Goal: Task Accomplishment & Management: Complete application form

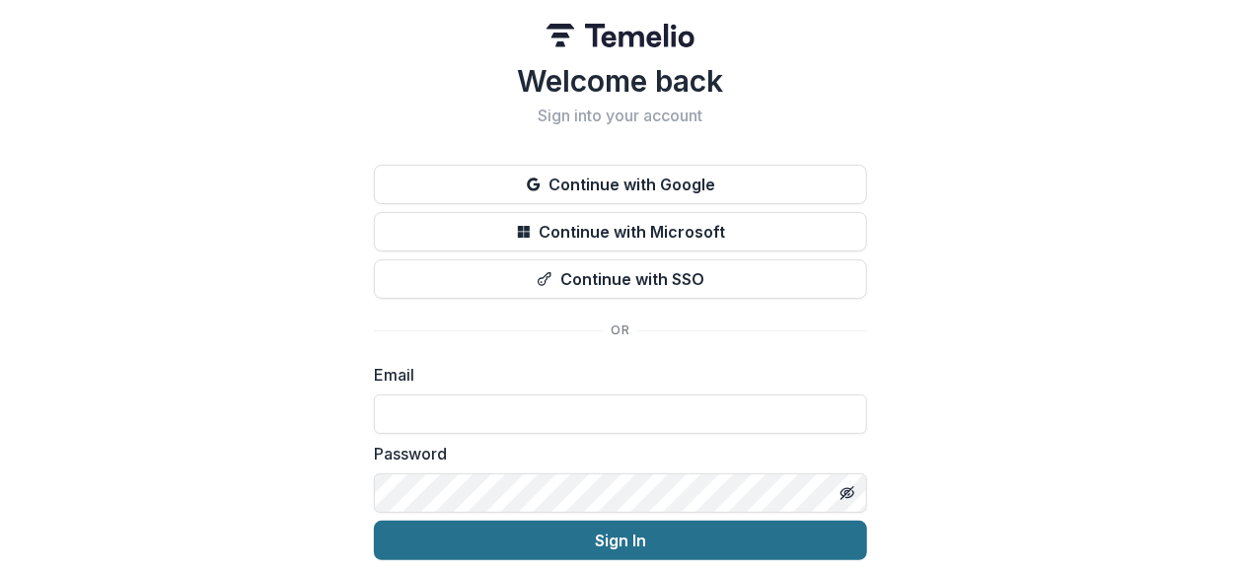
type input "**********"
click at [533, 540] on button "Sign In" at bounding box center [620, 540] width 493 height 39
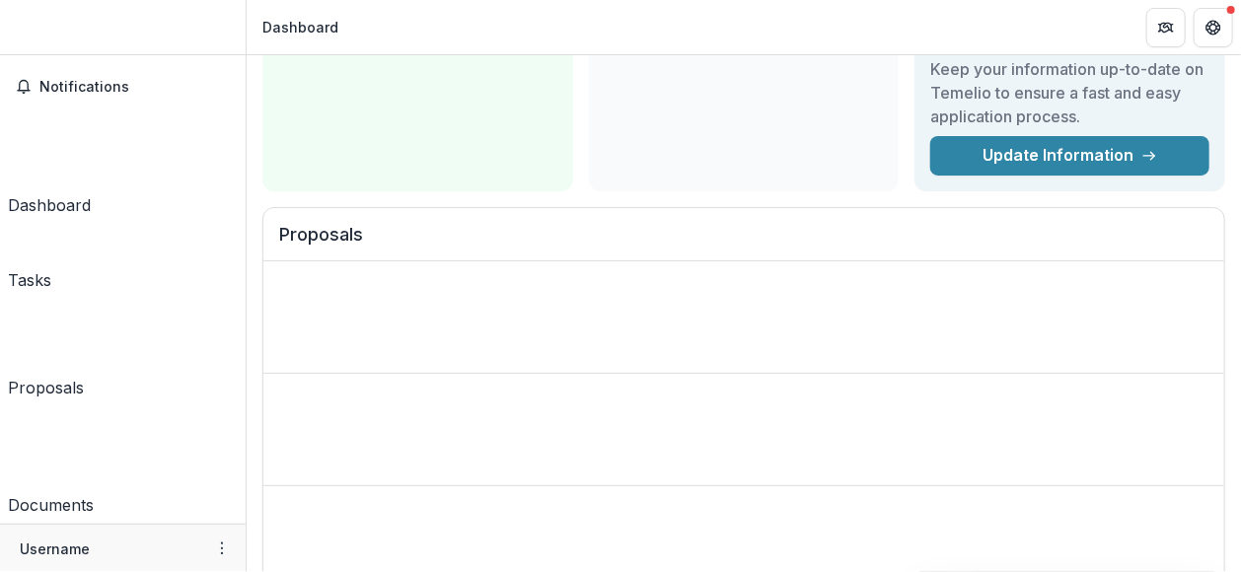
scroll to position [113, 0]
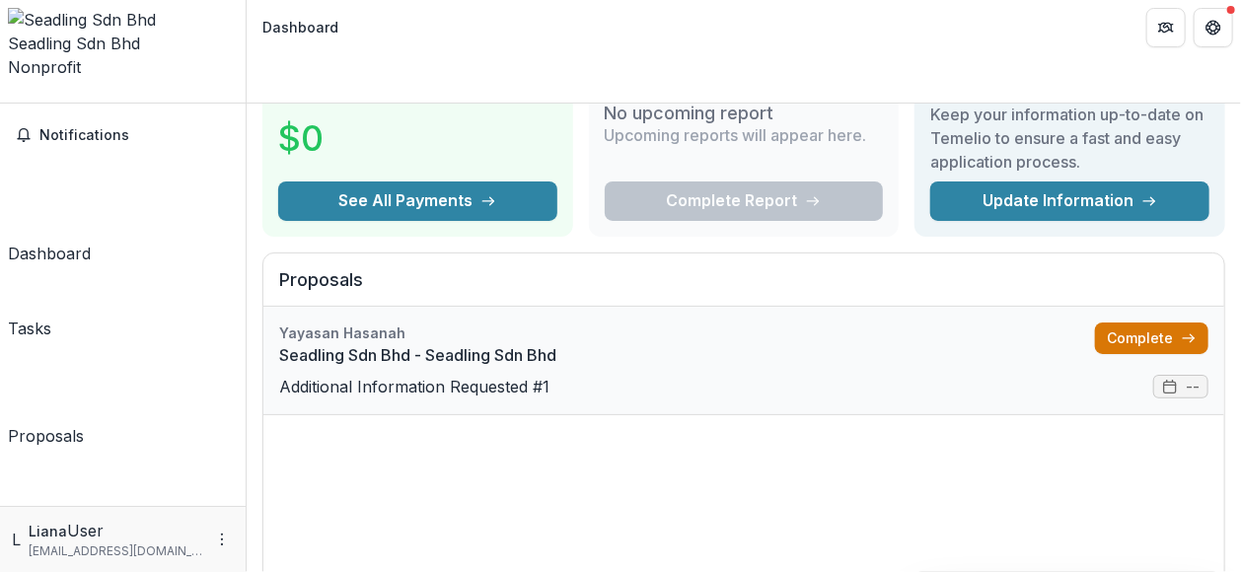
click at [1105, 323] on link "Complete" at bounding box center [1151, 339] width 113 height 32
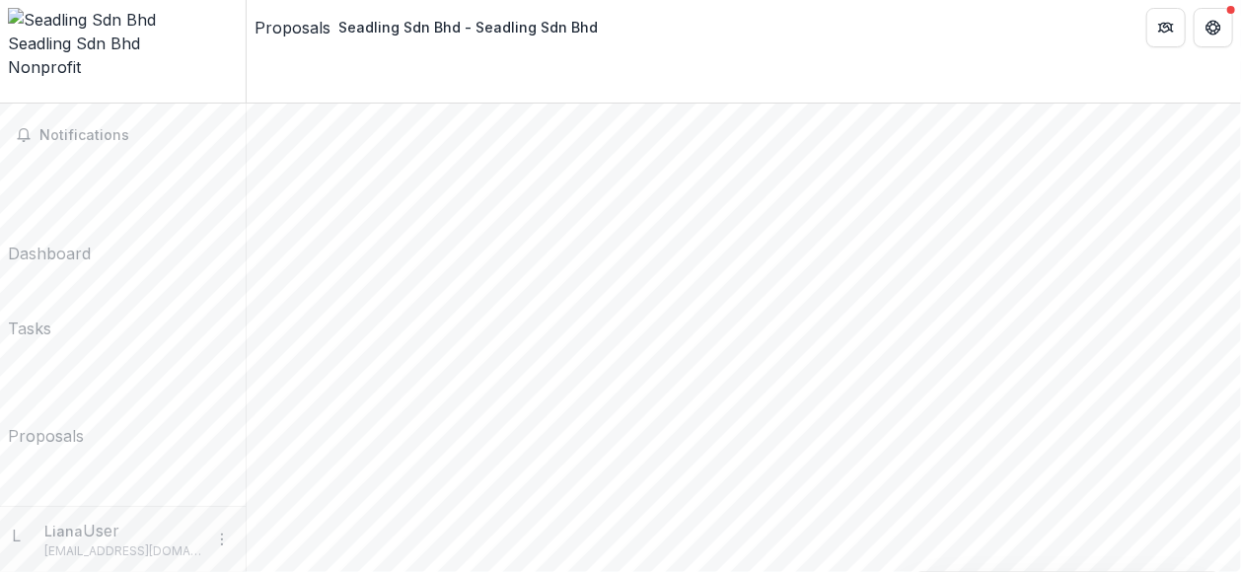
scroll to position [109, 0]
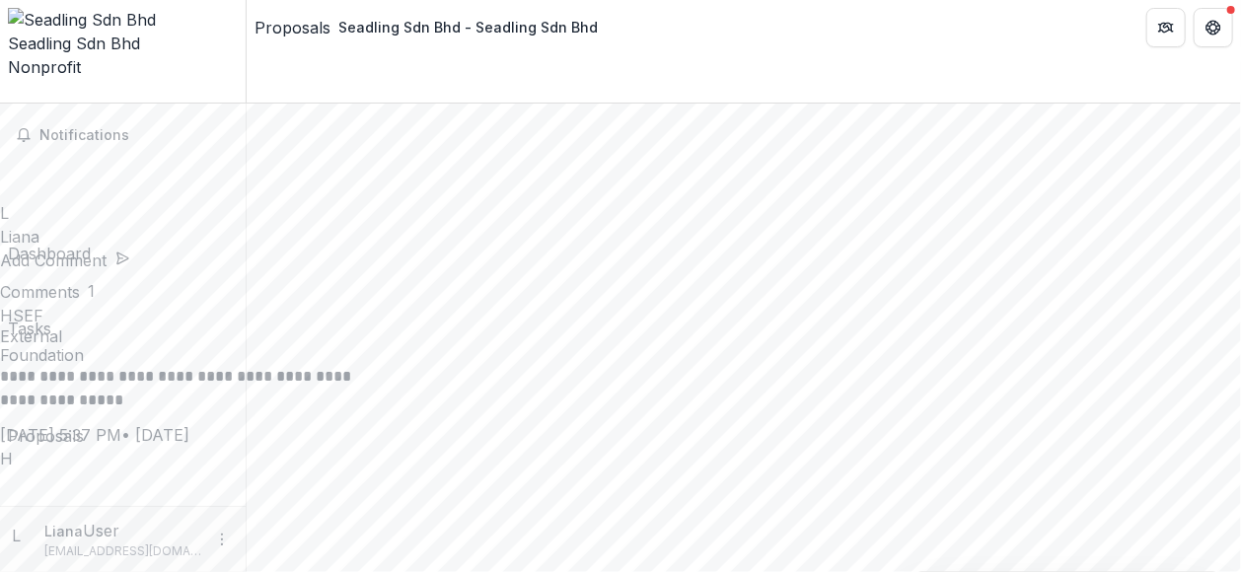
scroll to position [43, 0]
click at [1213, 24] on header "Comments" at bounding box center [620, 36] width 1241 height 24
click at [0, 18] on button "Close" at bounding box center [0, 18] width 0 height 0
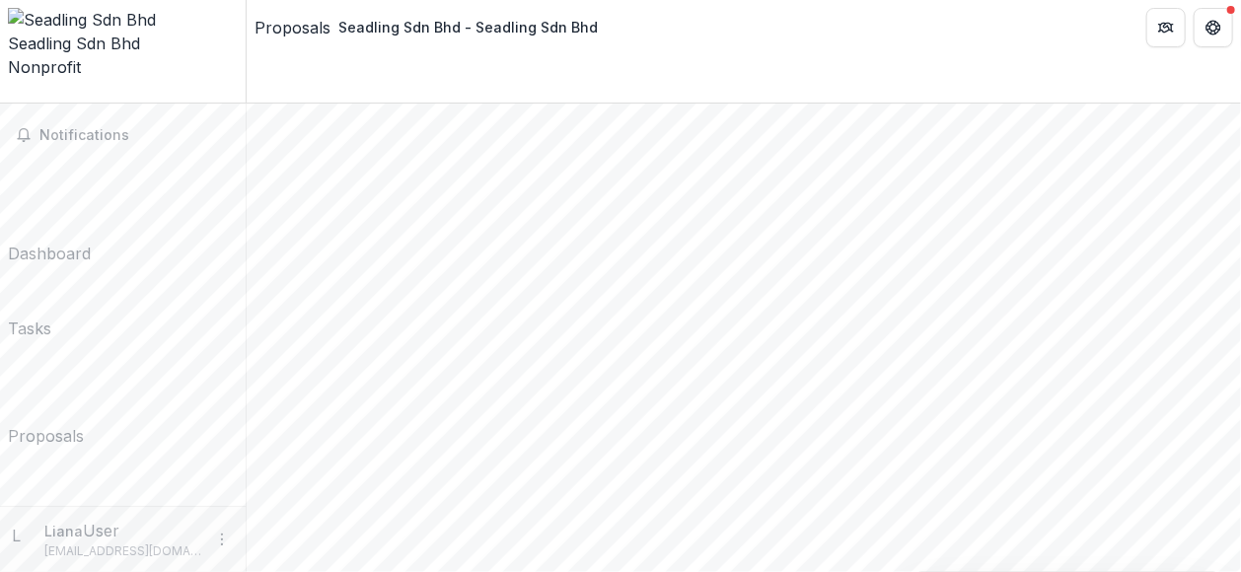
scroll to position [287, 0]
